Goal: Task Accomplishment & Management: Complete application form

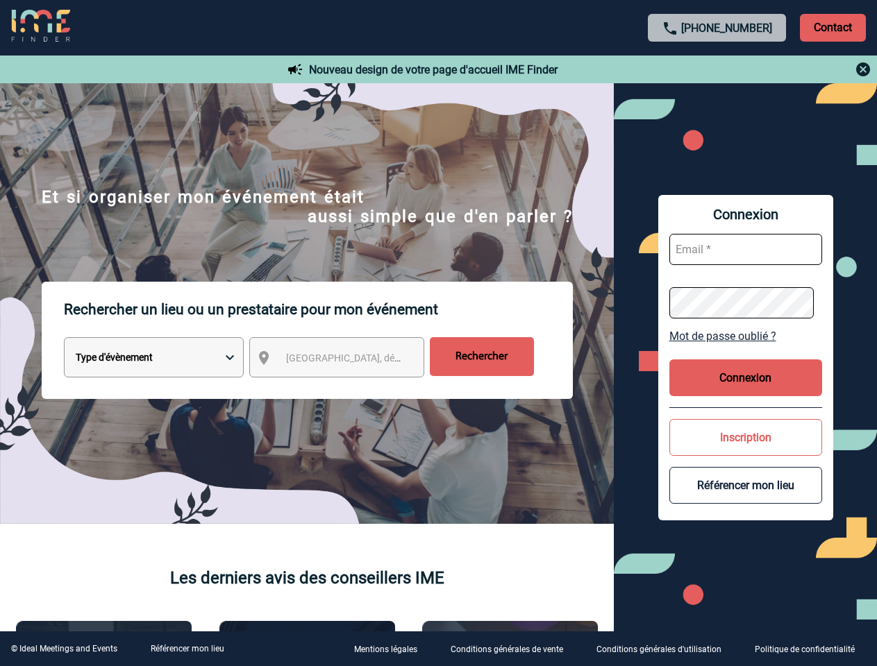
click at [438, 333] on p "Rechercher un lieu ou un prestataire pour mon événement" at bounding box center [318, 310] width 509 height 56
click at [832, 27] on p "Contact" at bounding box center [833, 28] width 66 height 28
click at [717, 69] on div at bounding box center [717, 69] width 309 height 17
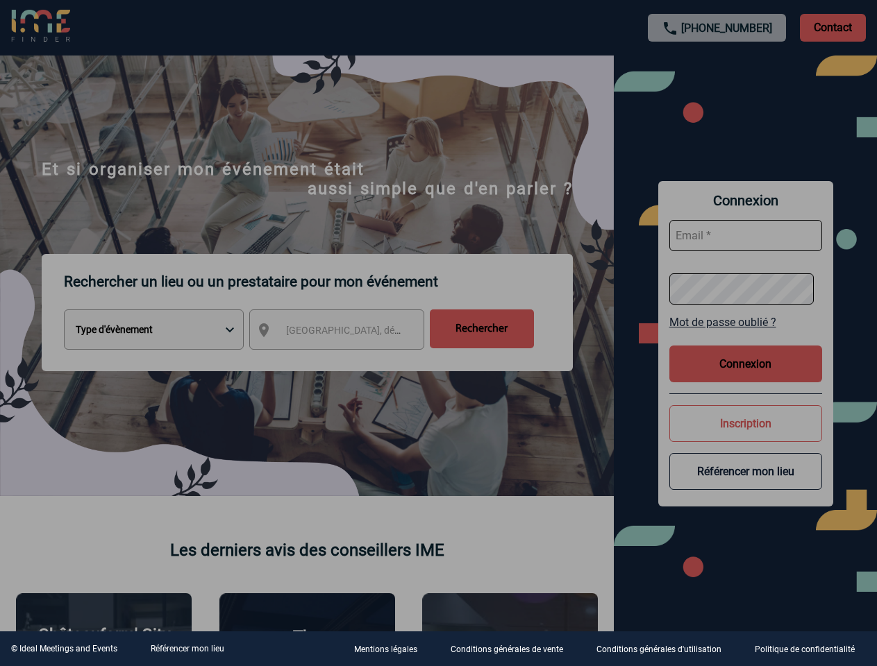
click at [349, 360] on div at bounding box center [438, 333] width 877 height 666
click at [745, 336] on div at bounding box center [438, 333] width 877 height 666
click at [745, 378] on div at bounding box center [438, 333] width 877 height 666
click at [745, 437] on div at bounding box center [438, 333] width 877 height 666
click at [745, 485] on div at bounding box center [438, 333] width 877 height 666
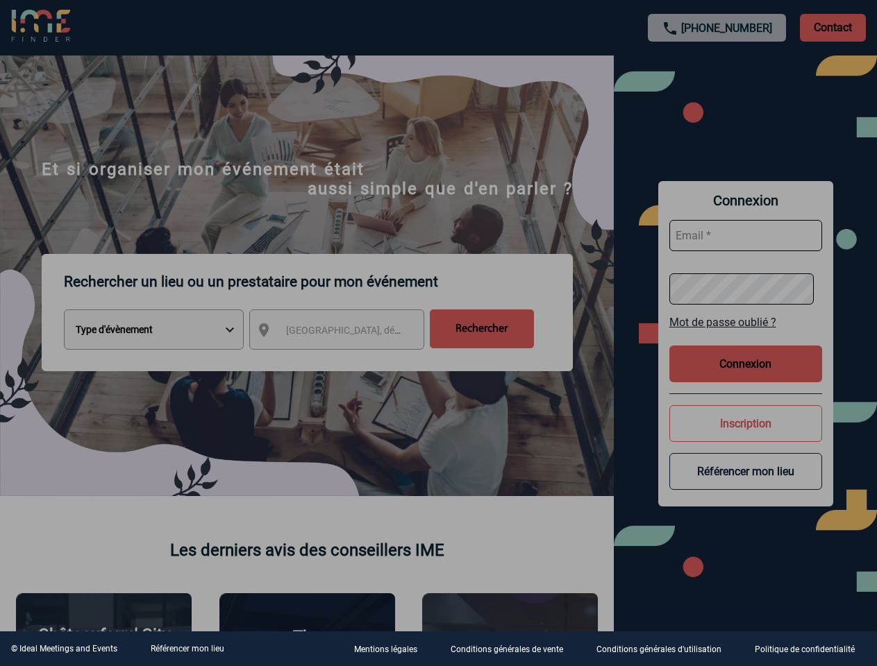
click at [187, 649] on link "Référencer mon lieu" at bounding box center [188, 649] width 74 height 10
